Goal: Information Seeking & Learning: Learn about a topic

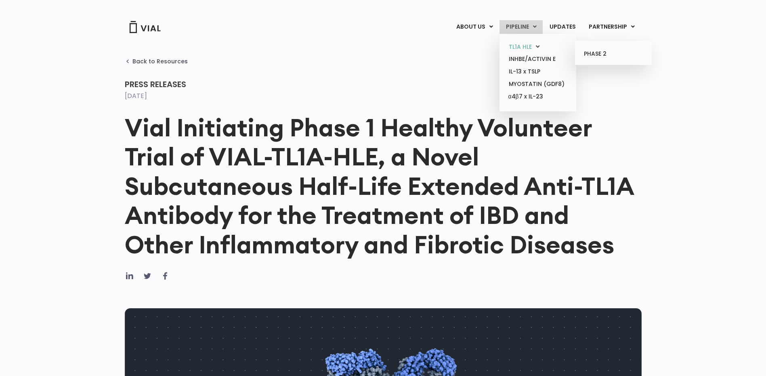
click at [526, 49] on link "TL1A HLE" at bounding box center [537, 47] width 71 height 13
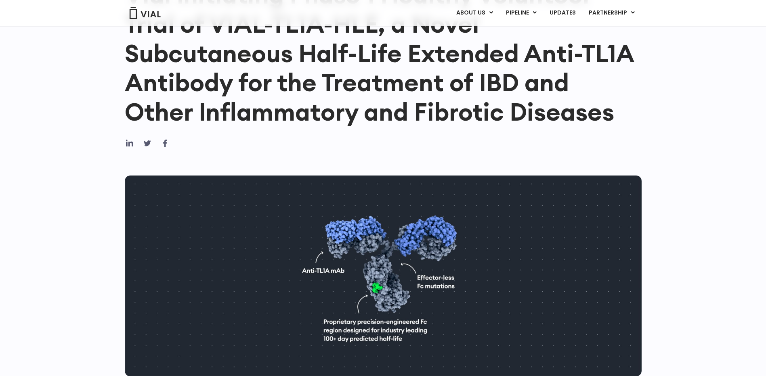
scroll to position [242, 0]
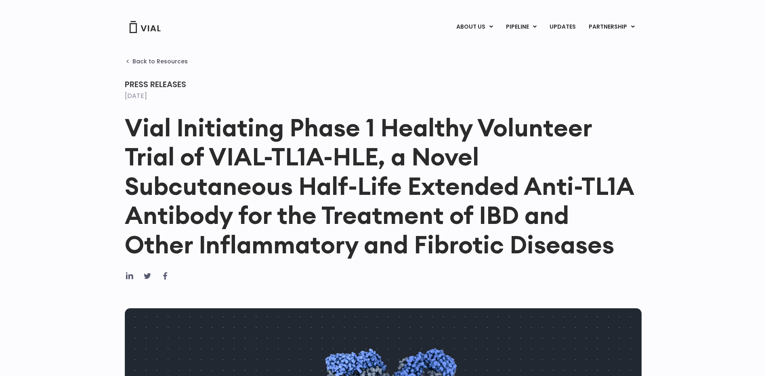
click at [151, 27] on img at bounding box center [145, 27] width 32 height 12
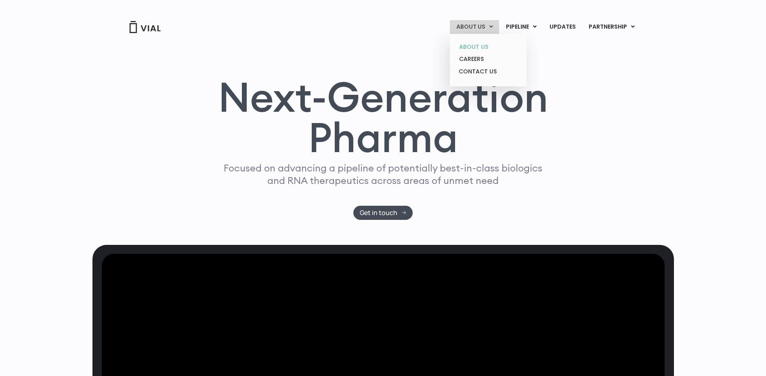
click at [482, 46] on link "ABOUT US" at bounding box center [488, 47] width 71 height 13
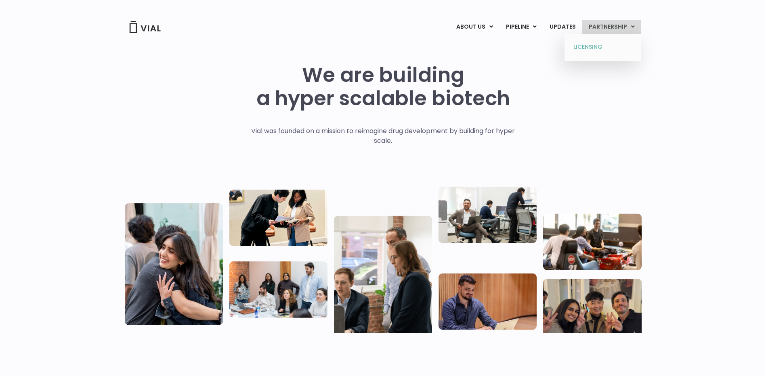
click at [596, 44] on link "LICENSING" at bounding box center [602, 47] width 71 height 13
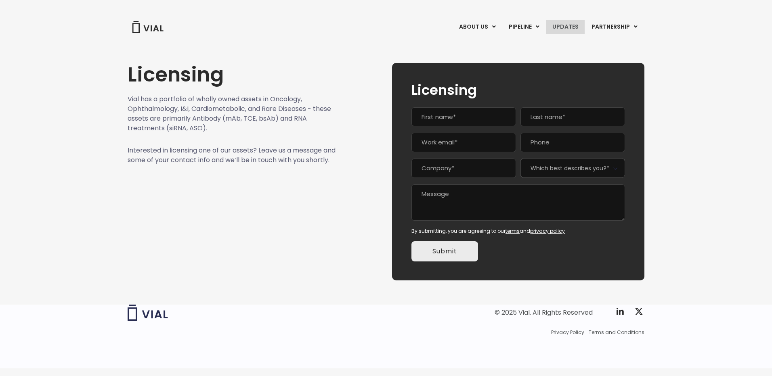
click at [566, 28] on link "UPDATES" at bounding box center [565, 27] width 39 height 14
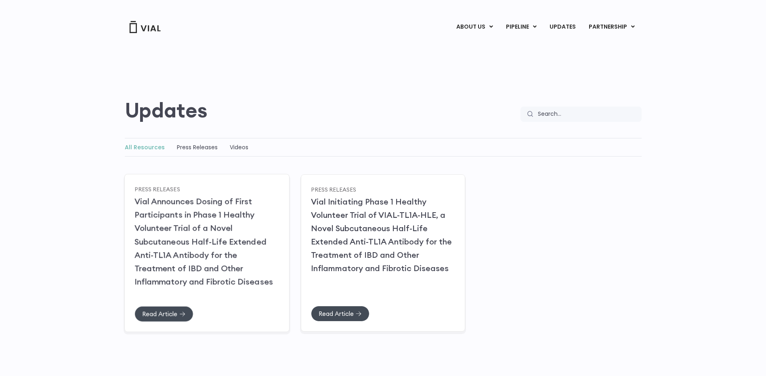
click at [232, 213] on link "Vial Announces Dosing of First Participants in Phase 1 Healthy Volunteer Trial …" at bounding box center [203, 241] width 138 height 90
